Goal: Information Seeking & Learning: Learn about a topic

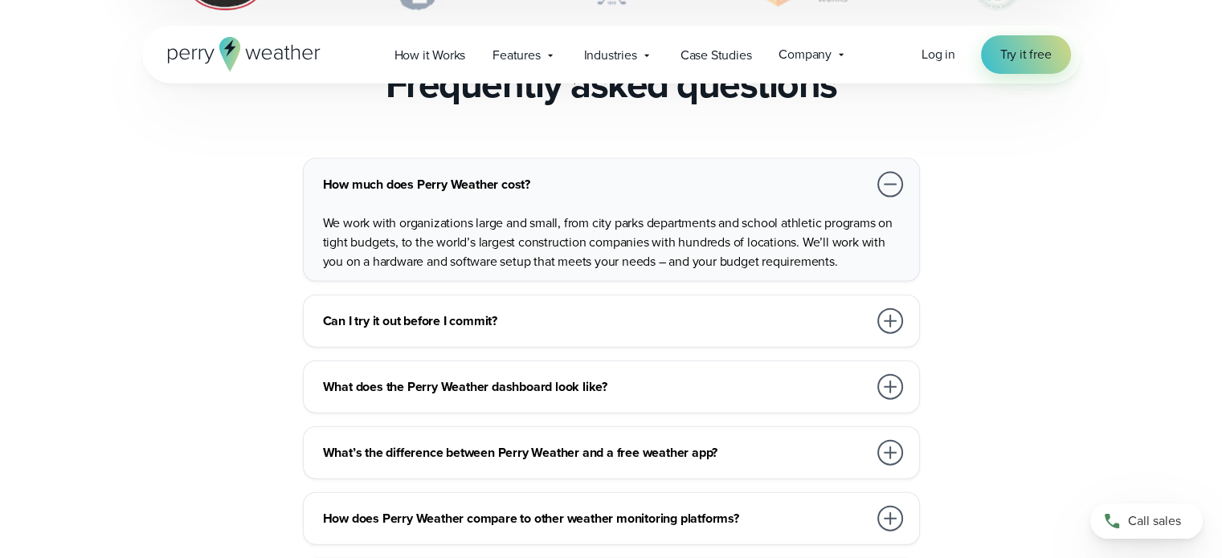
scroll to position [3615, 0]
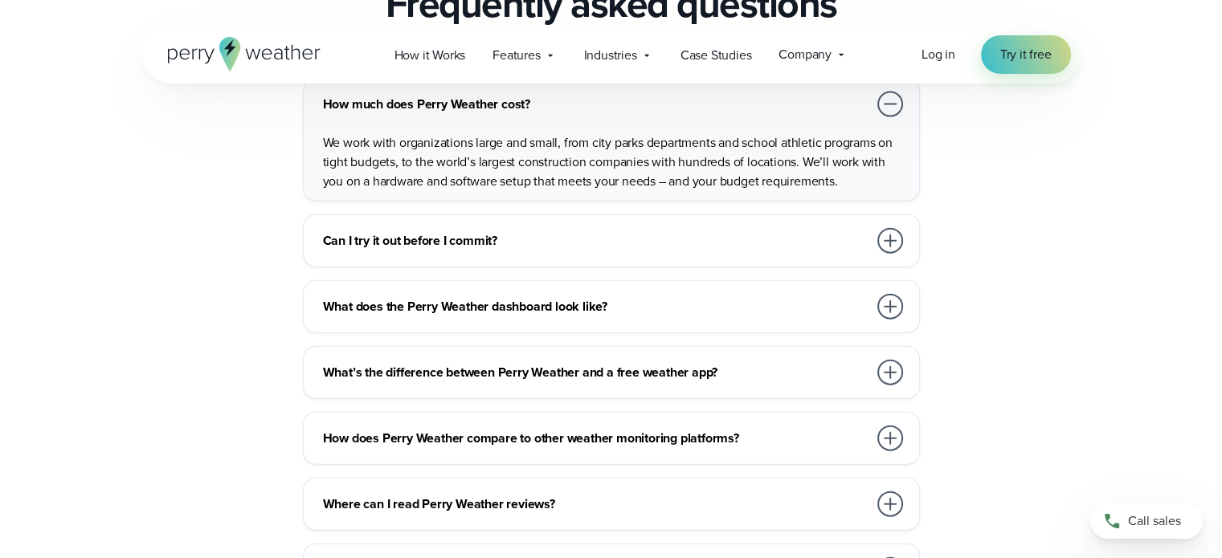
click at [890, 228] on div at bounding box center [890, 241] width 26 height 26
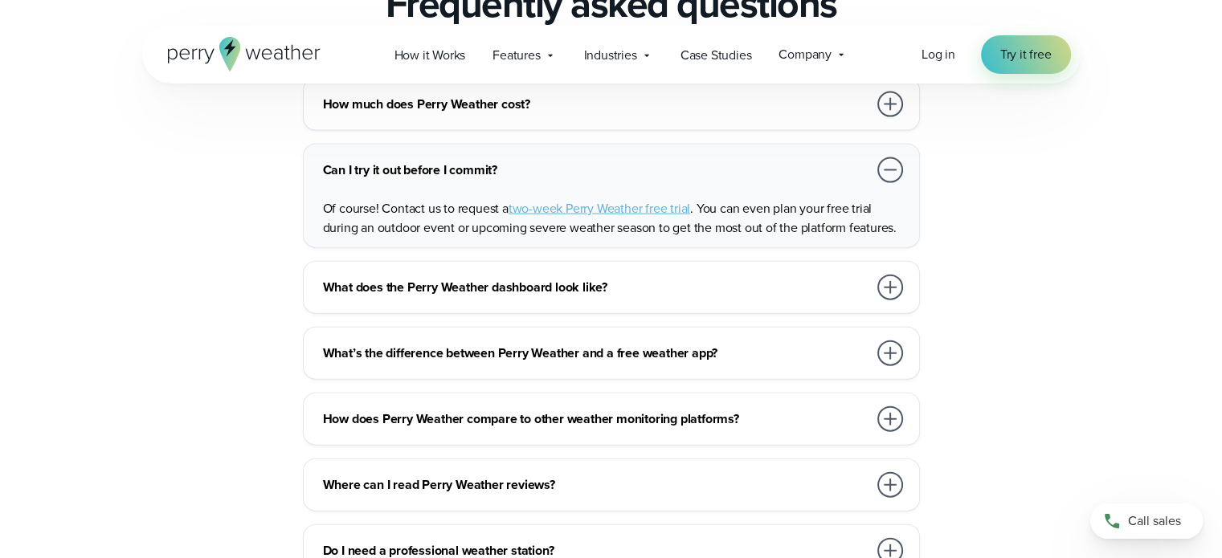
click at [892, 275] on div at bounding box center [890, 288] width 26 height 26
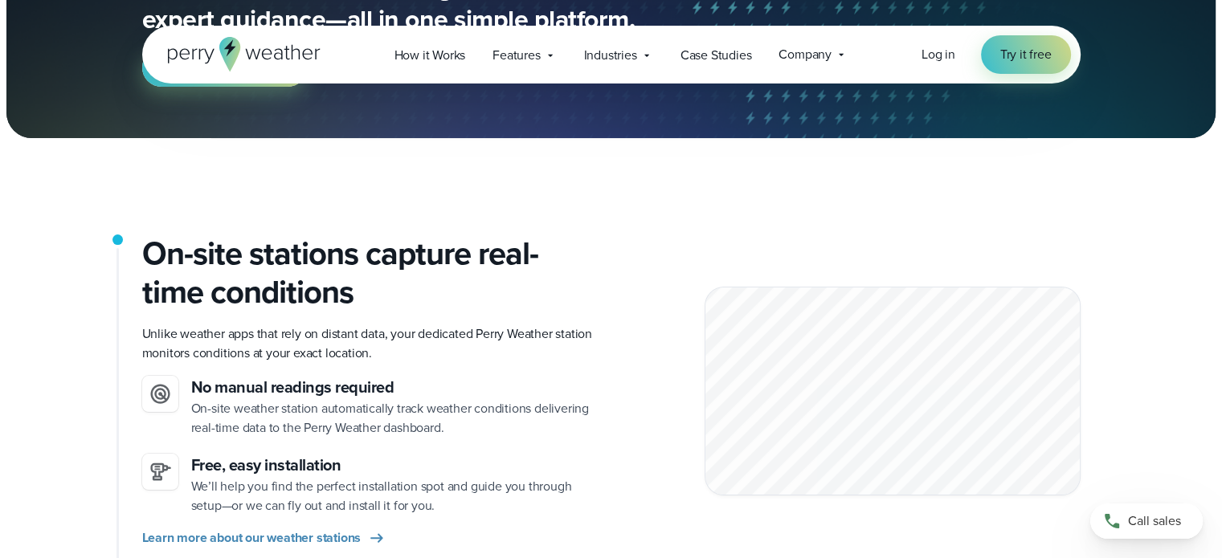
scroll to position [0, 0]
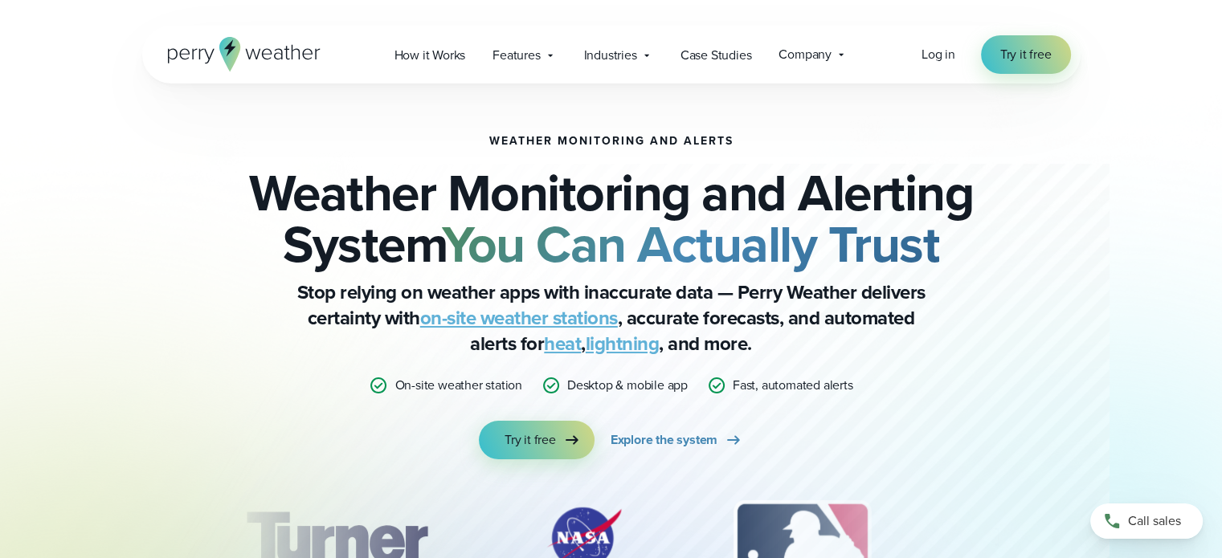
click at [987, 433] on div "Weather Monitoring and Alerts Weather Monitoring and Alerting System You Can Ac…" at bounding box center [612, 297] width 778 height 325
click at [1092, 304] on div at bounding box center [611, 328] width 978 height 657
